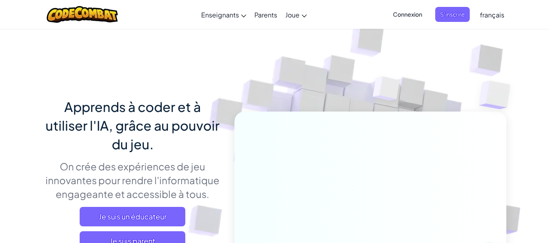
click at [409, 17] on span "Connexion" at bounding box center [407, 14] width 39 height 15
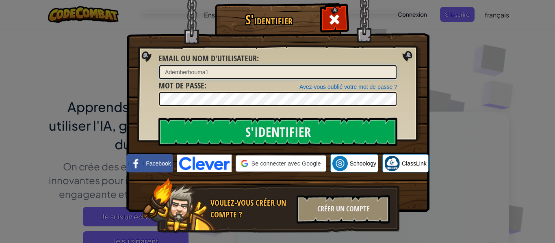
drag, startPoint x: 213, startPoint y: 74, endPoint x: 92, endPoint y: 63, distance: 121.2
click at [92, 63] on div "S'identifier Erreur inconnue Email ou nom d'utilisateur : Ademberhouma1 Avez-vo…" at bounding box center [277, 121] width 555 height 243
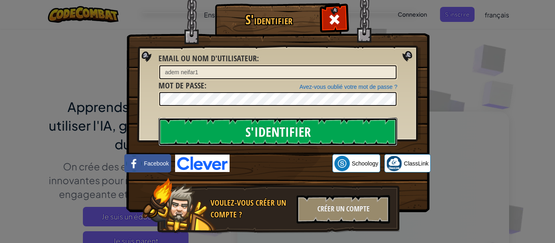
click at [210, 131] on input "S'identifier" at bounding box center [277, 132] width 239 height 28
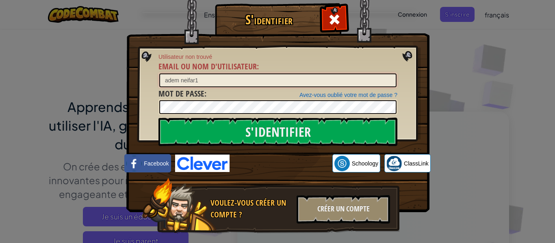
click at [190, 80] on input "adem neifar1" at bounding box center [277, 81] width 237 height 14
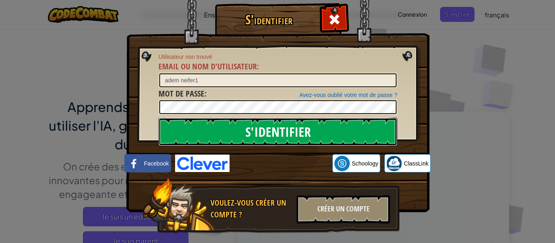
click at [190, 137] on input "S'identifier" at bounding box center [277, 132] width 239 height 28
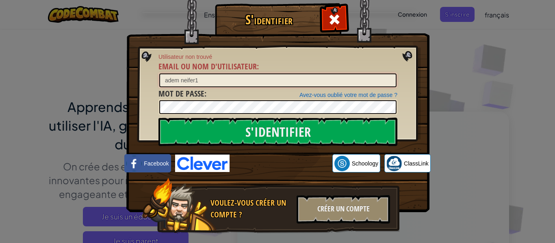
click at [184, 79] on input "adem neifer1" at bounding box center [277, 81] width 237 height 14
type input "adem naifer1"
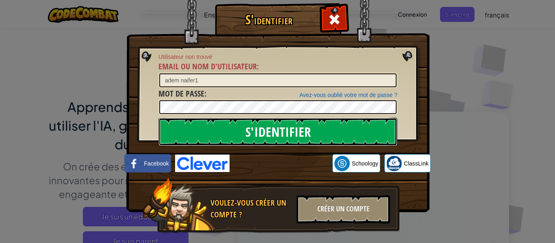
click at [222, 134] on input "S'identifier" at bounding box center [277, 132] width 239 height 28
